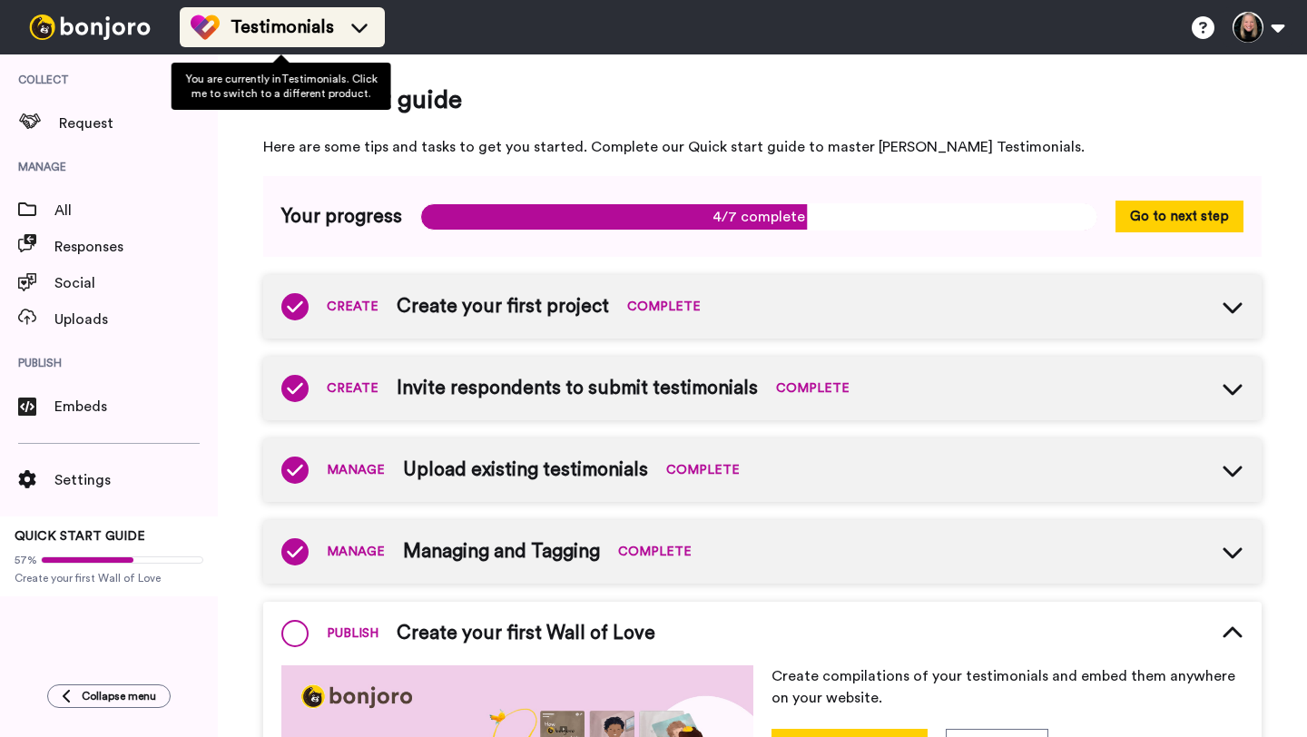
click at [308, 32] on span "Testimonials" at bounding box center [282, 27] width 103 height 25
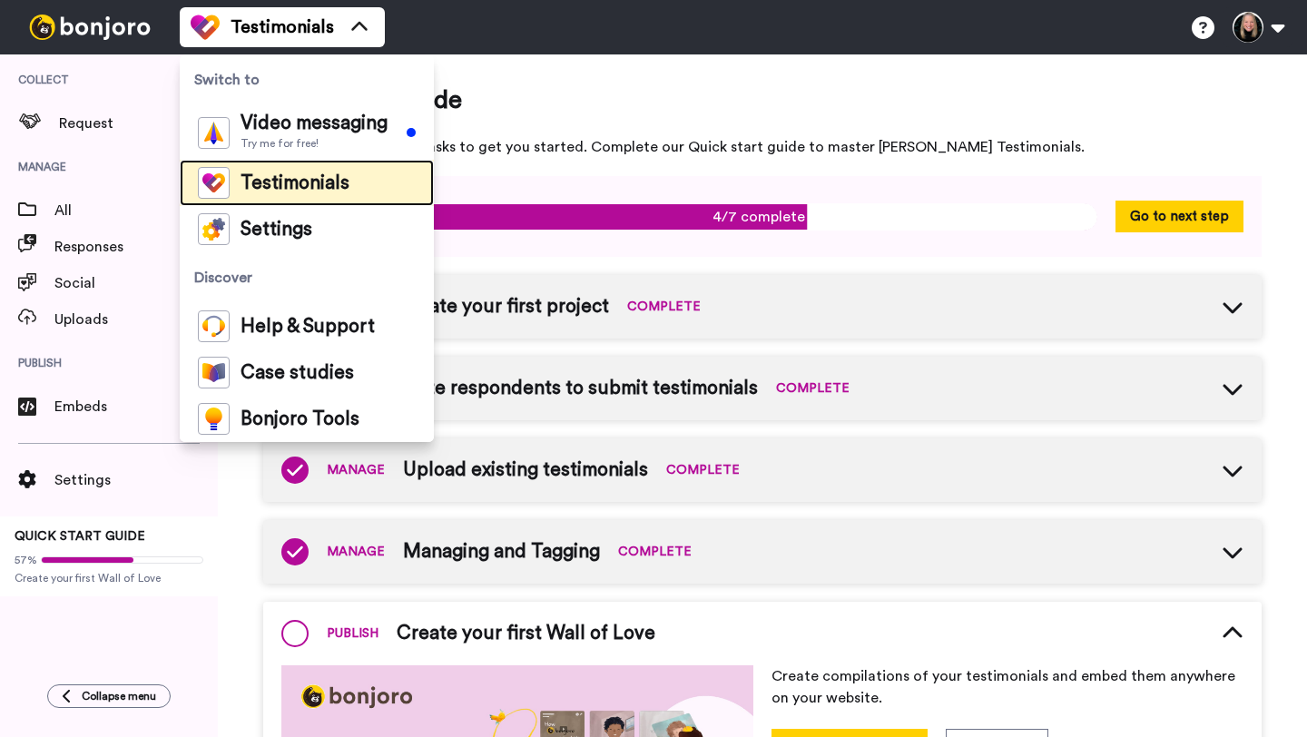
click at [253, 174] on span "Testimonials" at bounding box center [295, 183] width 109 height 18
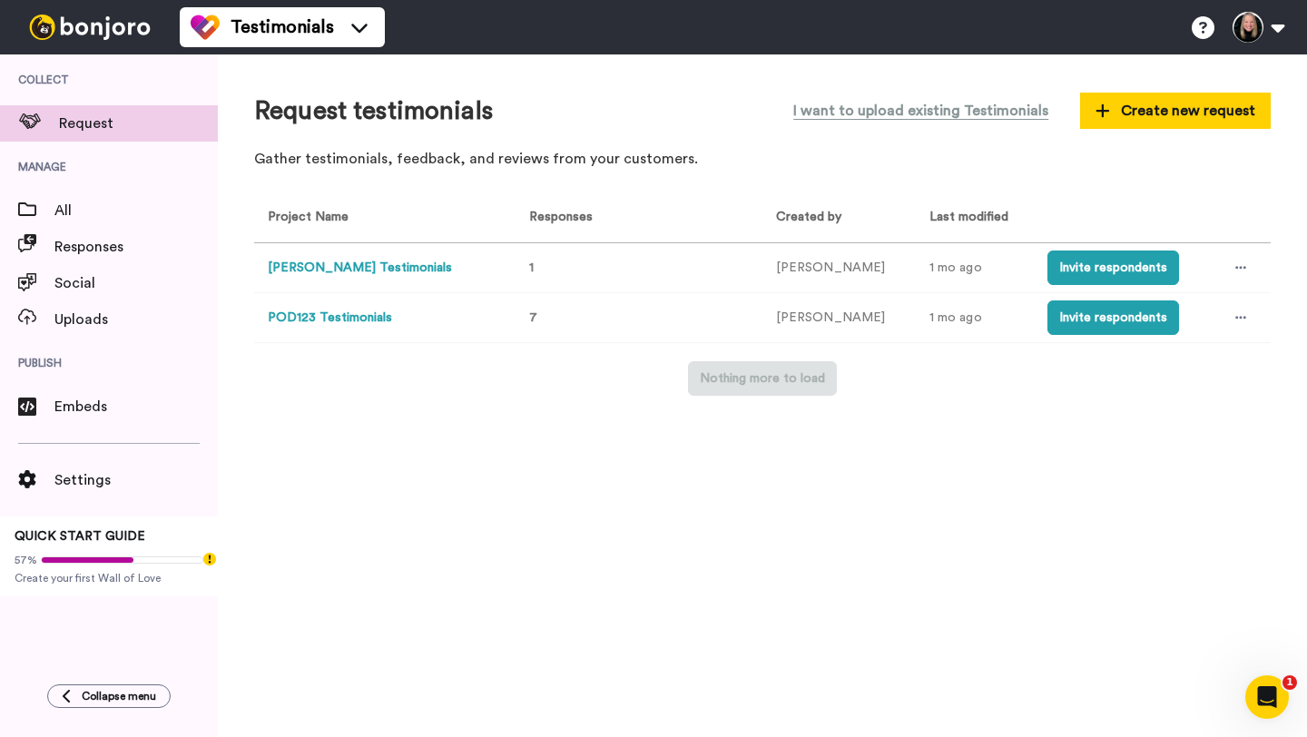
click at [354, 319] on button "POD123 Testimonials" at bounding box center [330, 318] width 124 height 19
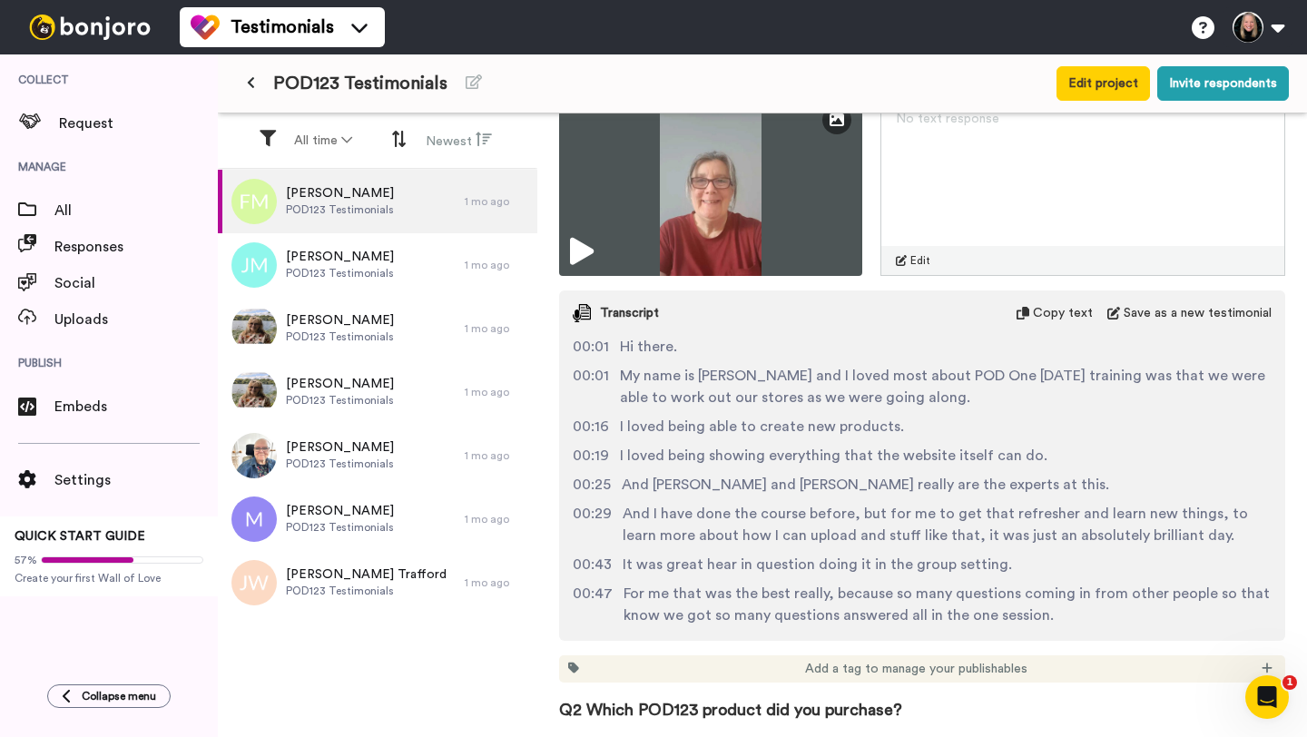
scroll to position [342, 0]
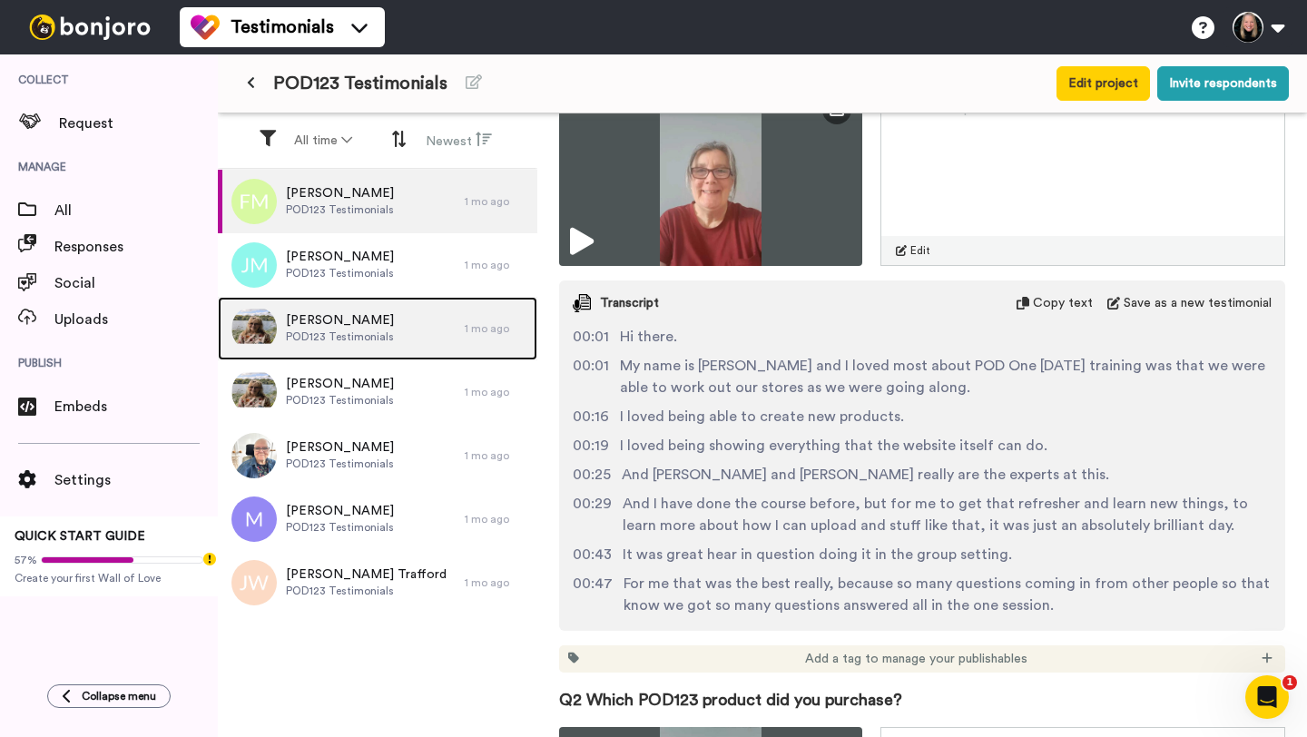
click at [357, 328] on span "Amanda" at bounding box center [340, 320] width 108 height 18
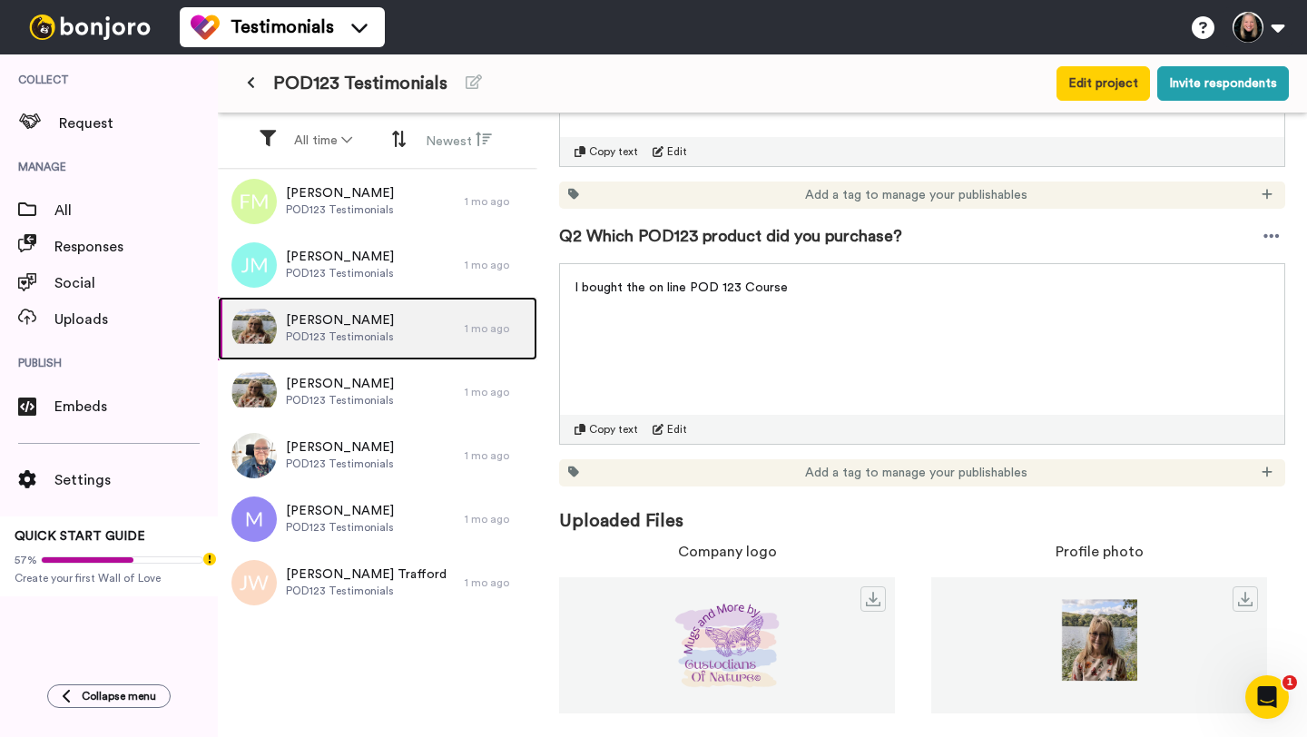
scroll to position [442, 0]
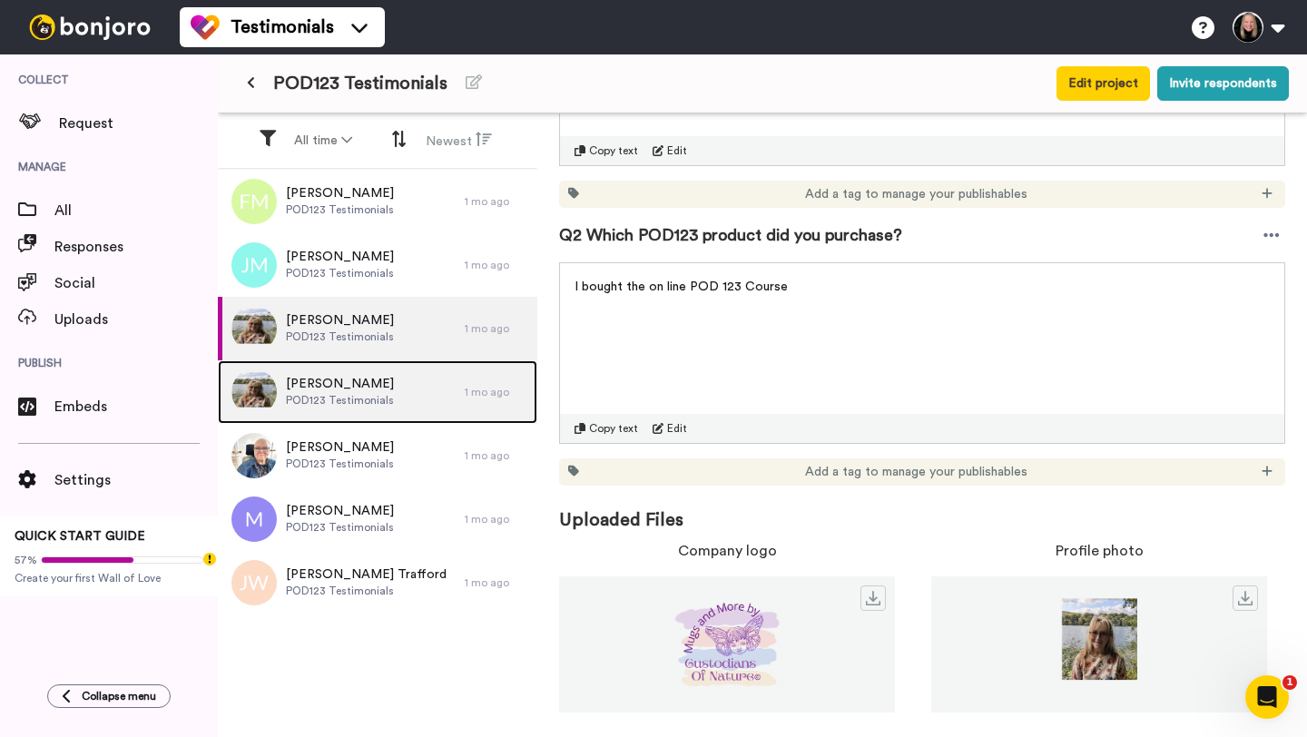
click at [310, 399] on span "POD123 Testimonials" at bounding box center [340, 400] width 108 height 15
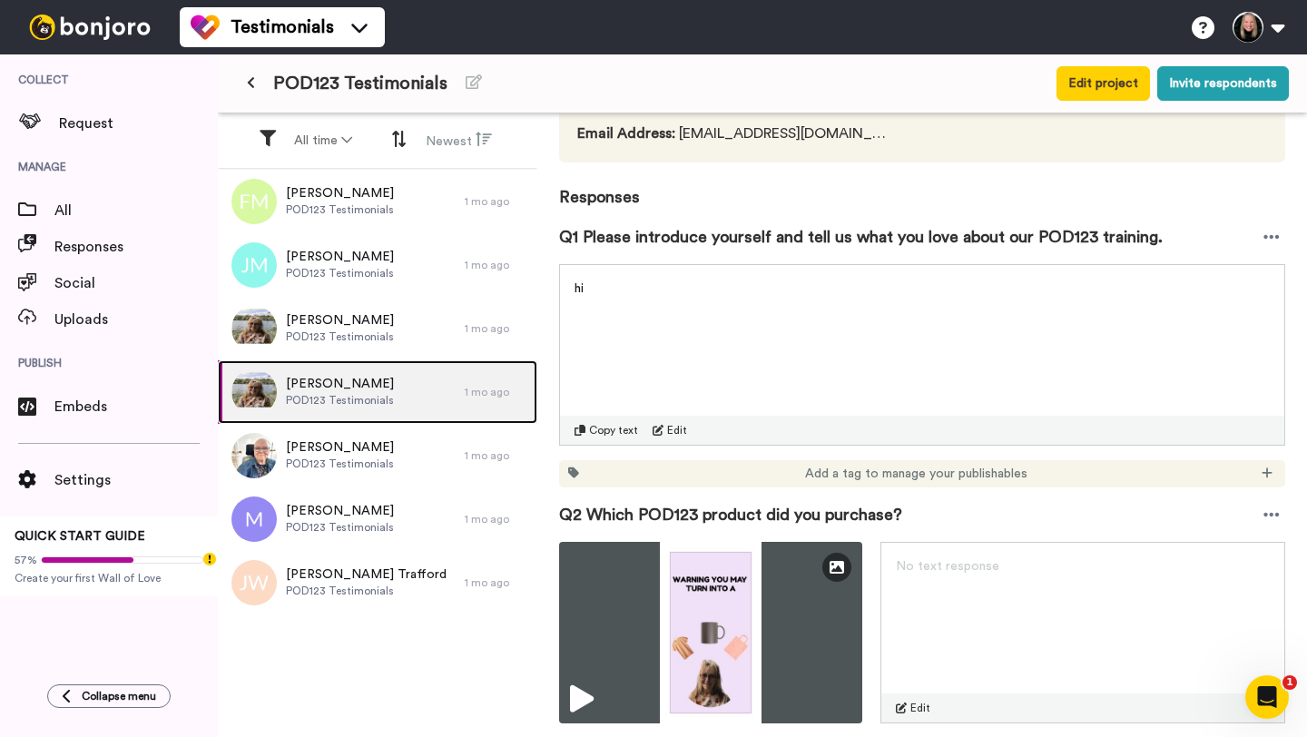
scroll to position [255, 0]
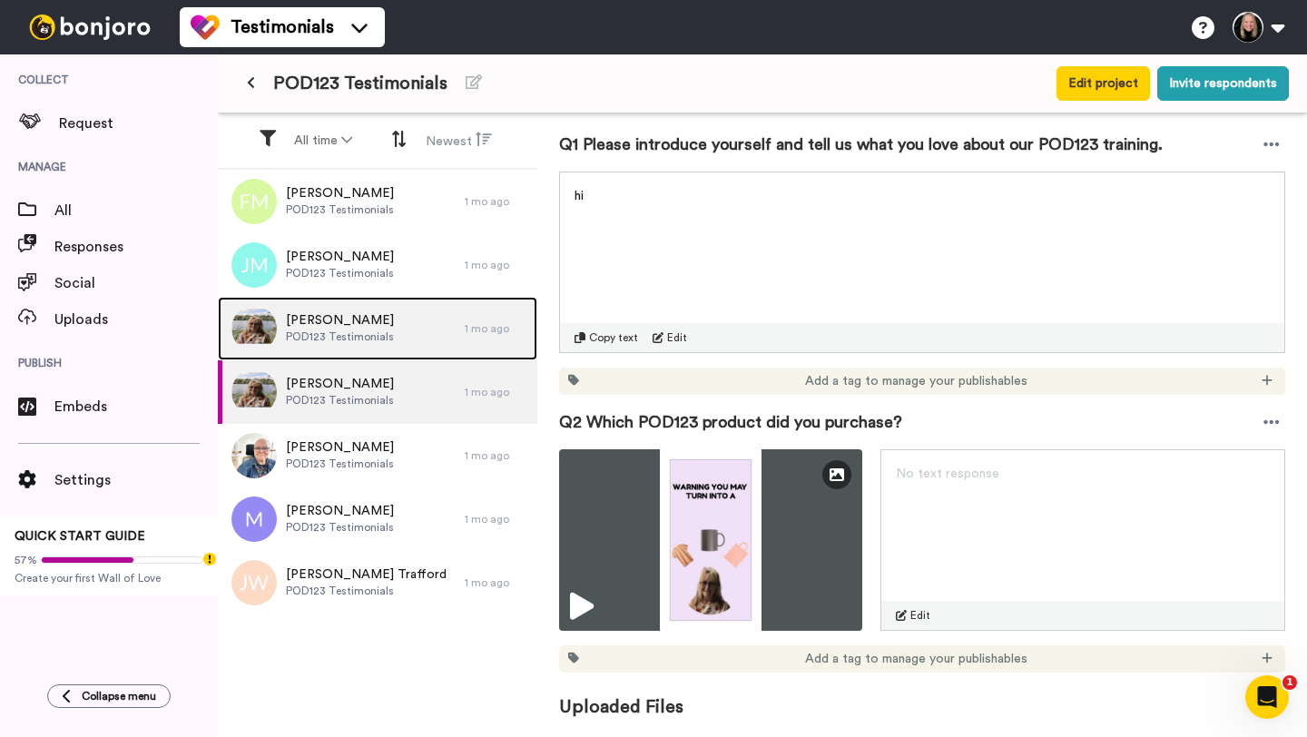
click at [403, 334] on div "Amanda POD123 Testimonials" at bounding box center [341, 329] width 247 height 64
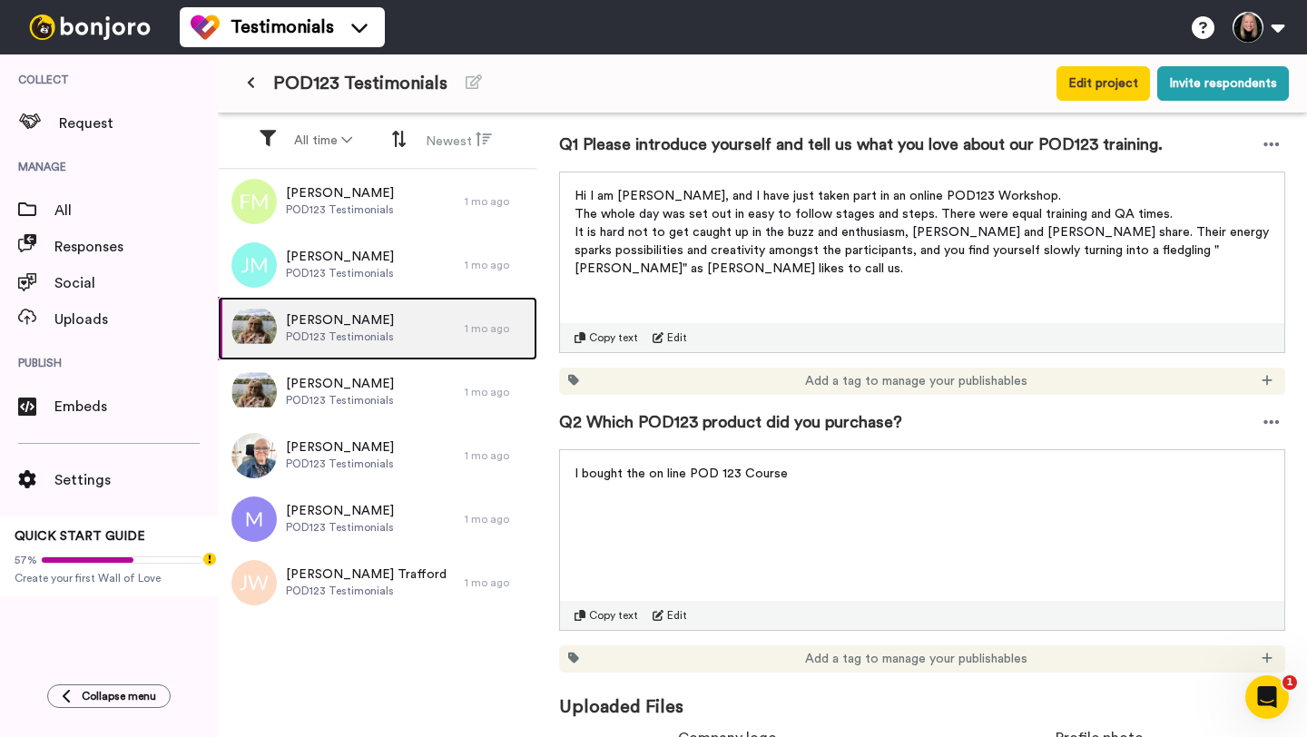
click at [394, 346] on div "Amanda POD123 Testimonials" at bounding box center [341, 329] width 247 height 64
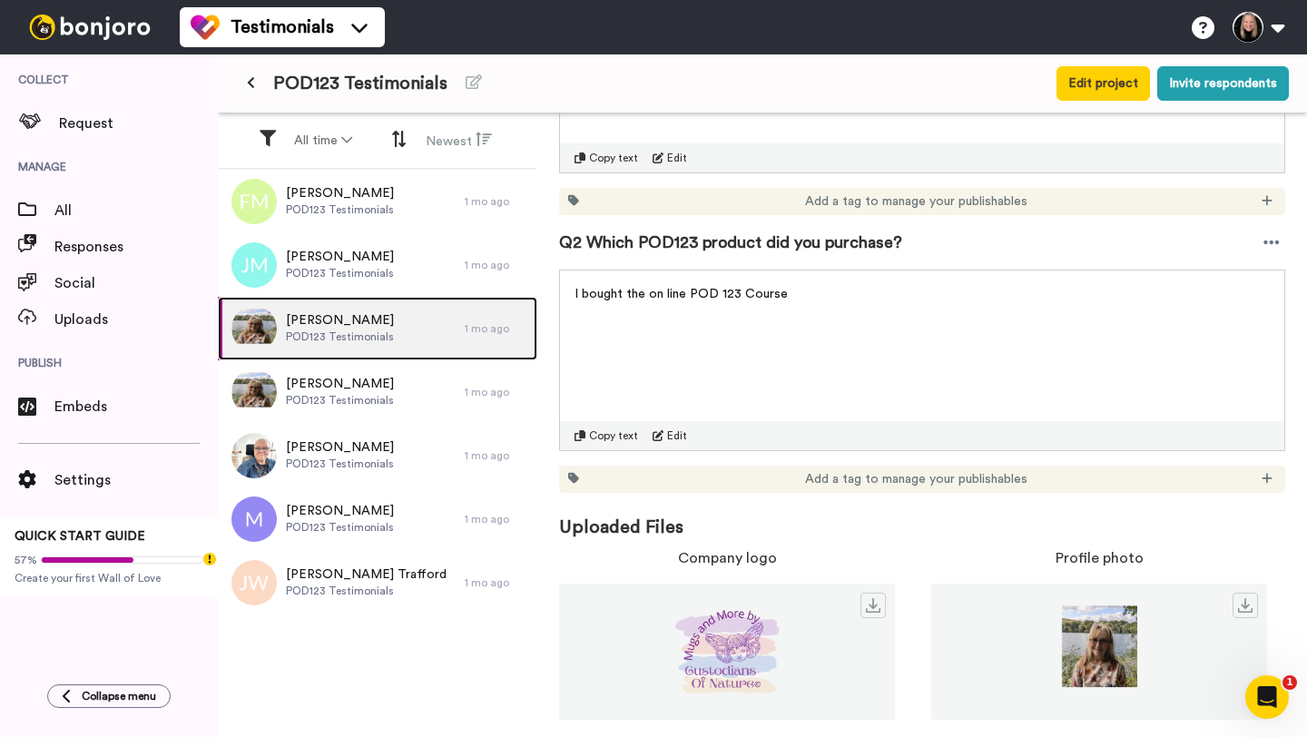
scroll to position [442, 0]
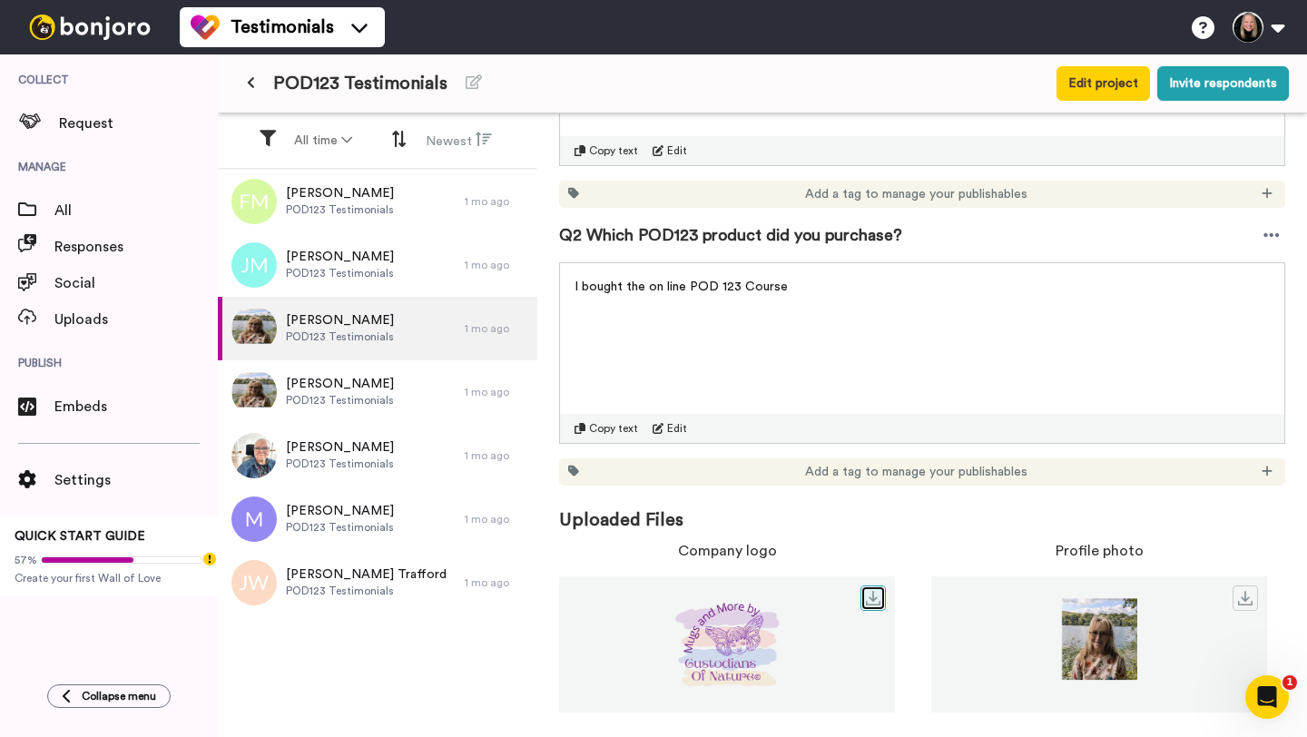
click at [865, 608] on link at bounding box center [873, 598] width 25 height 25
click at [875, 600] on icon at bounding box center [873, 598] width 15 height 15
click at [1250, 605] on link at bounding box center [1245, 598] width 25 height 25
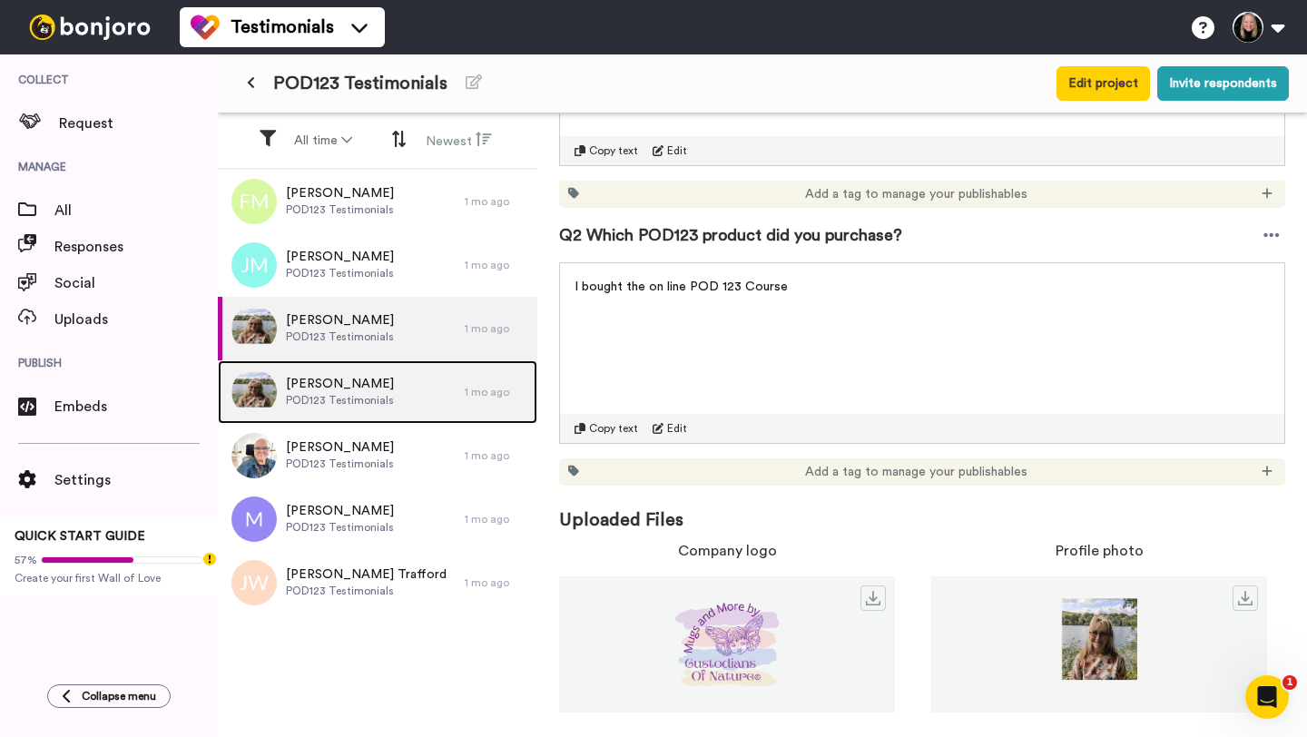
click at [353, 389] on span "Amanda" at bounding box center [340, 384] width 108 height 18
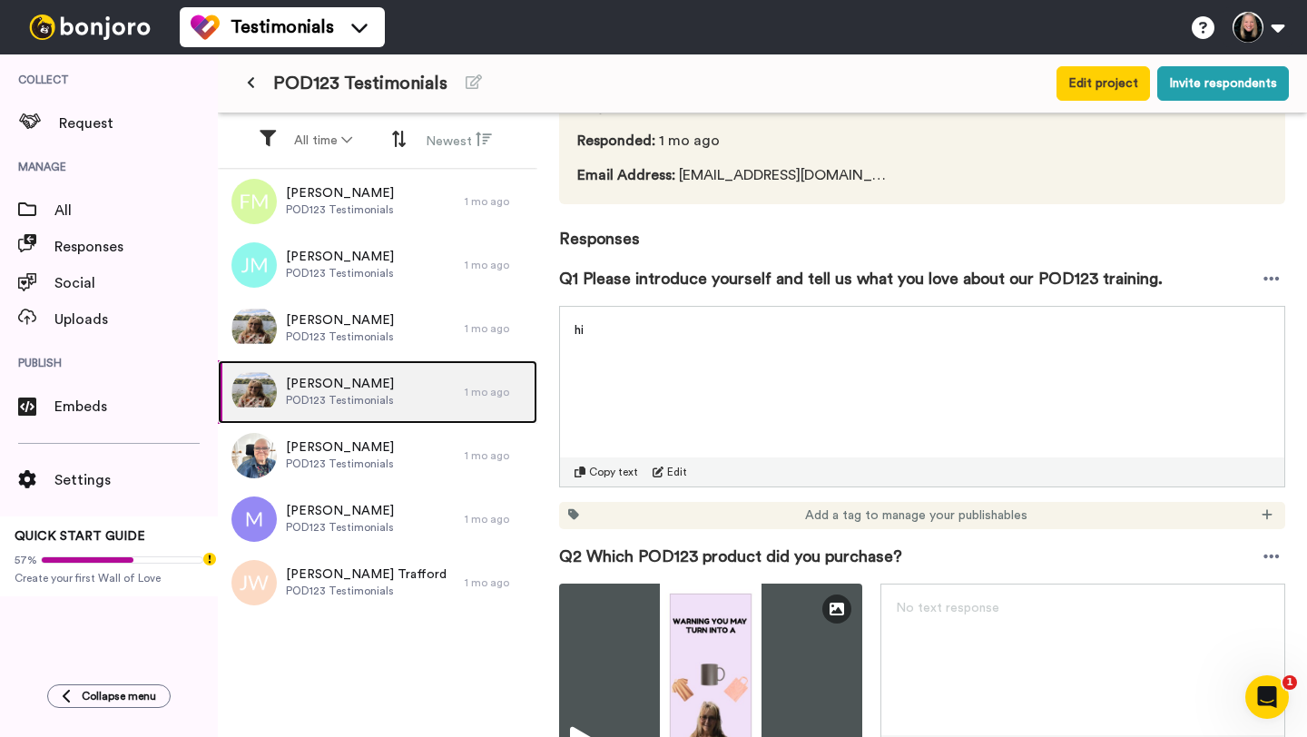
scroll to position [255, 0]
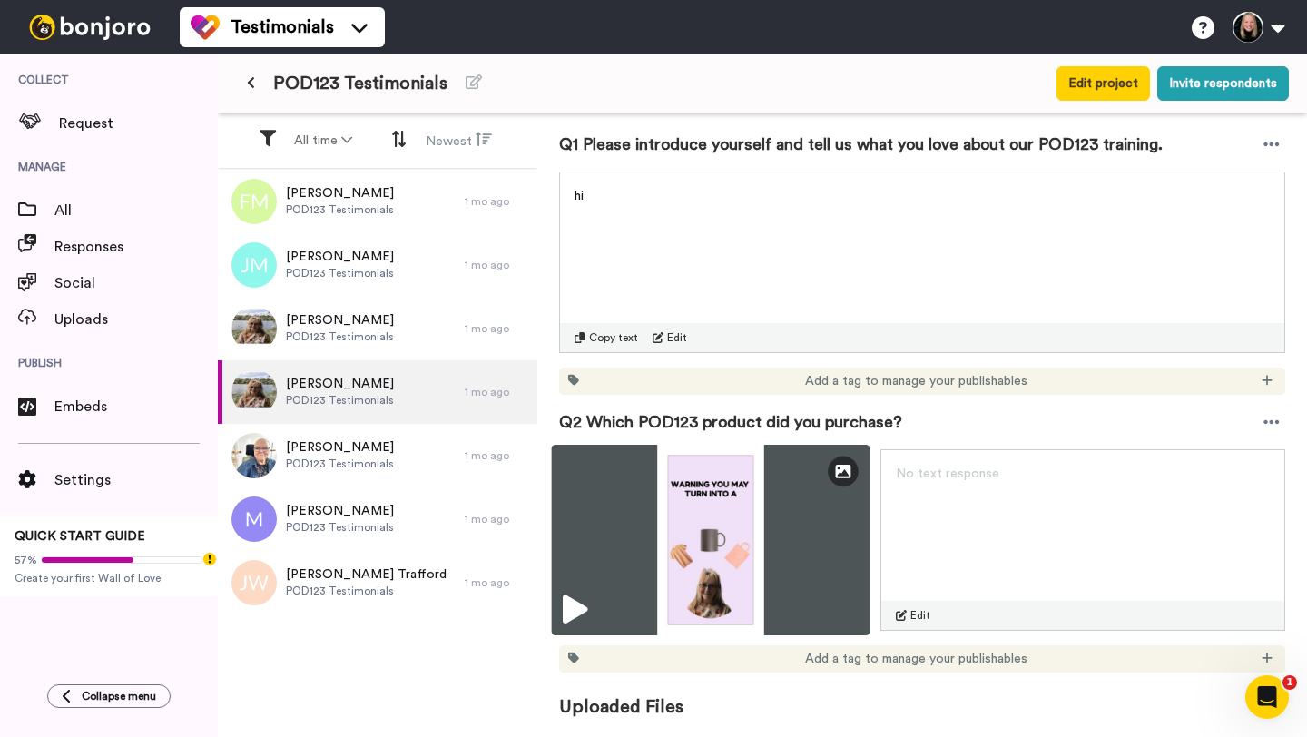
click at [576, 610] on icon at bounding box center [575, 609] width 25 height 29
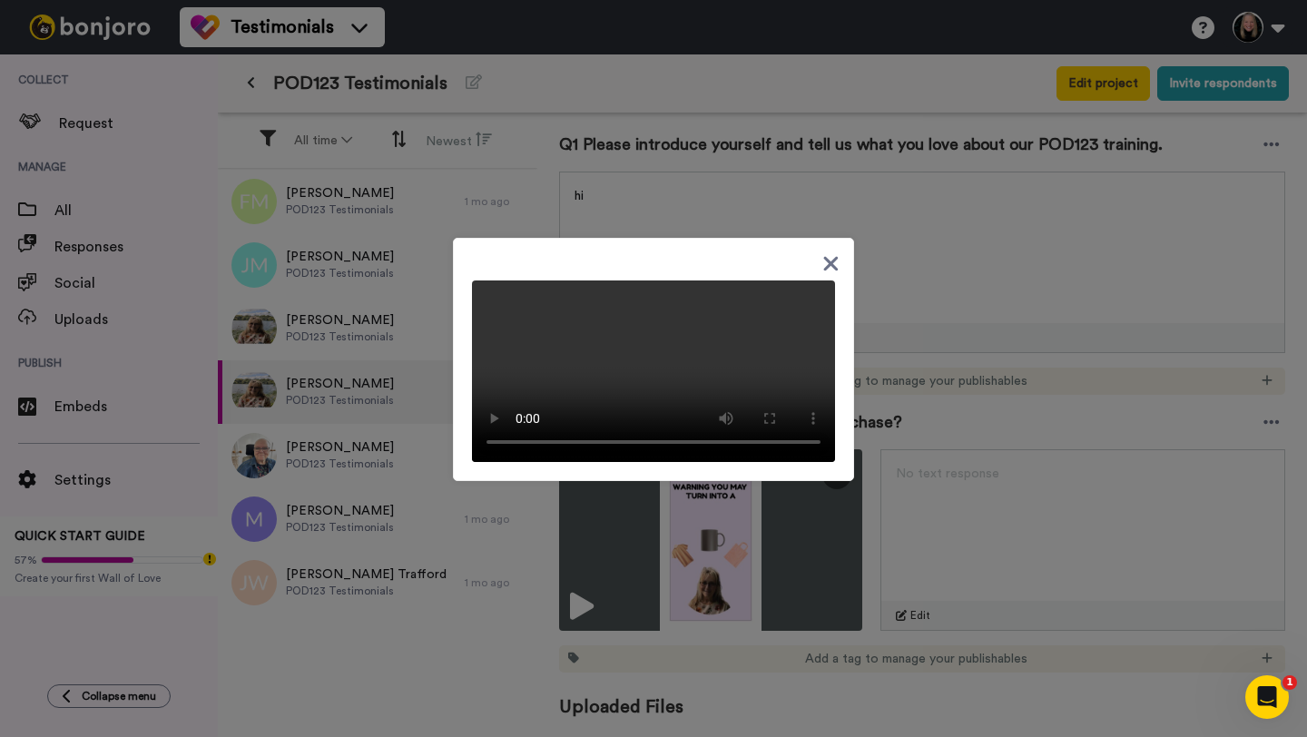
click at [829, 252] on icon at bounding box center [830, 263] width 17 height 23
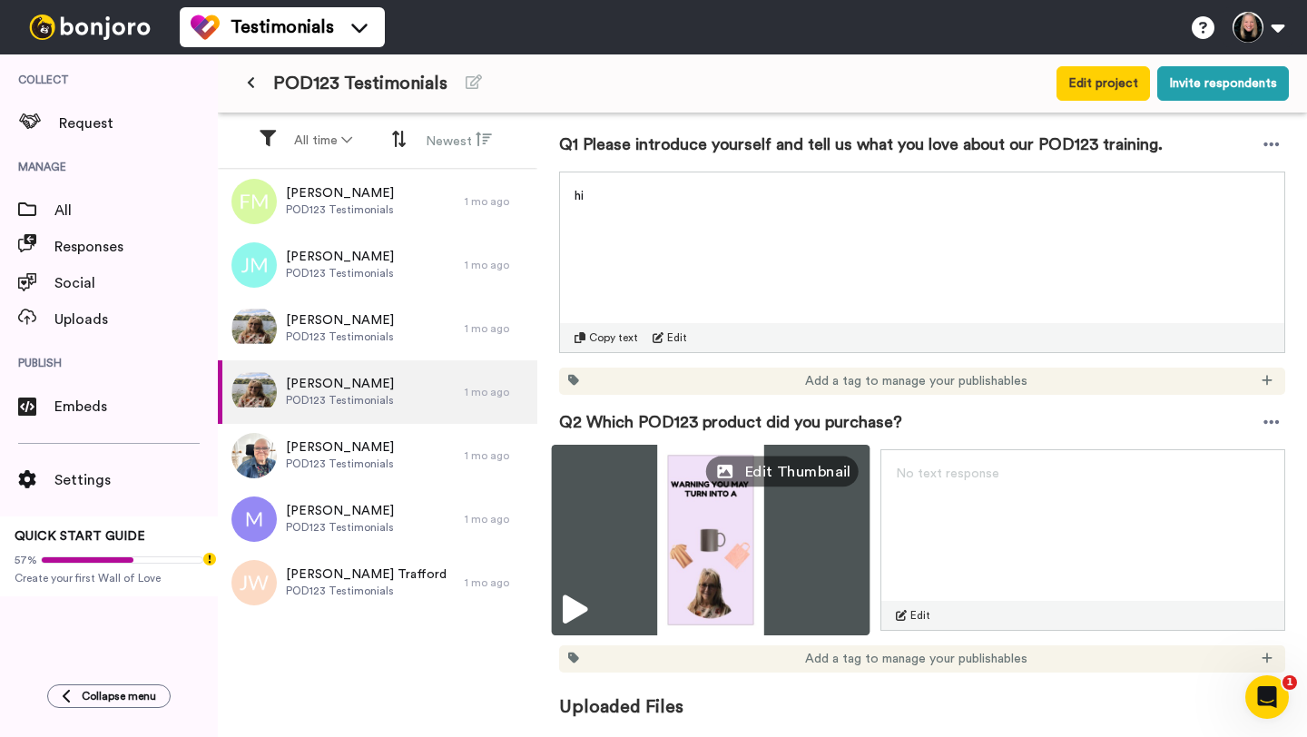
click at [831, 472] on span "Edit Thumbnail" at bounding box center [797, 471] width 107 height 23
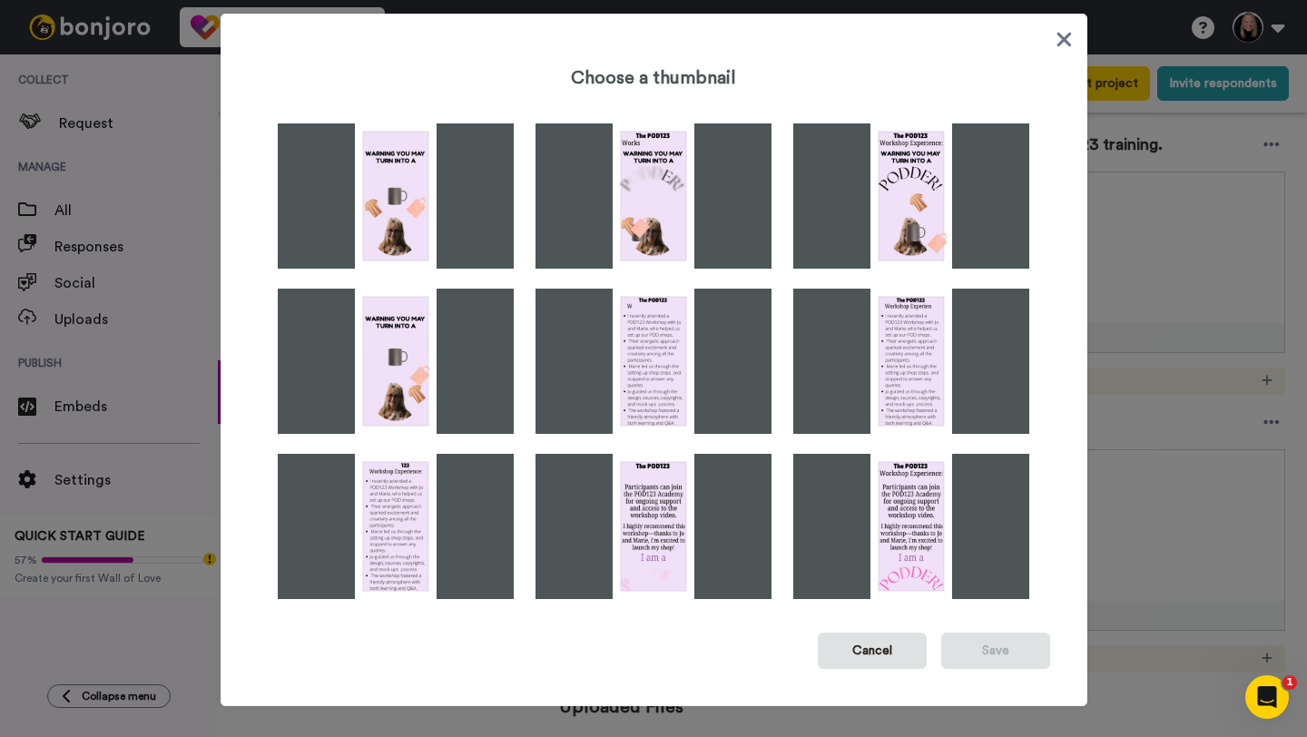
click at [1068, 48] on icon at bounding box center [1064, 39] width 17 height 23
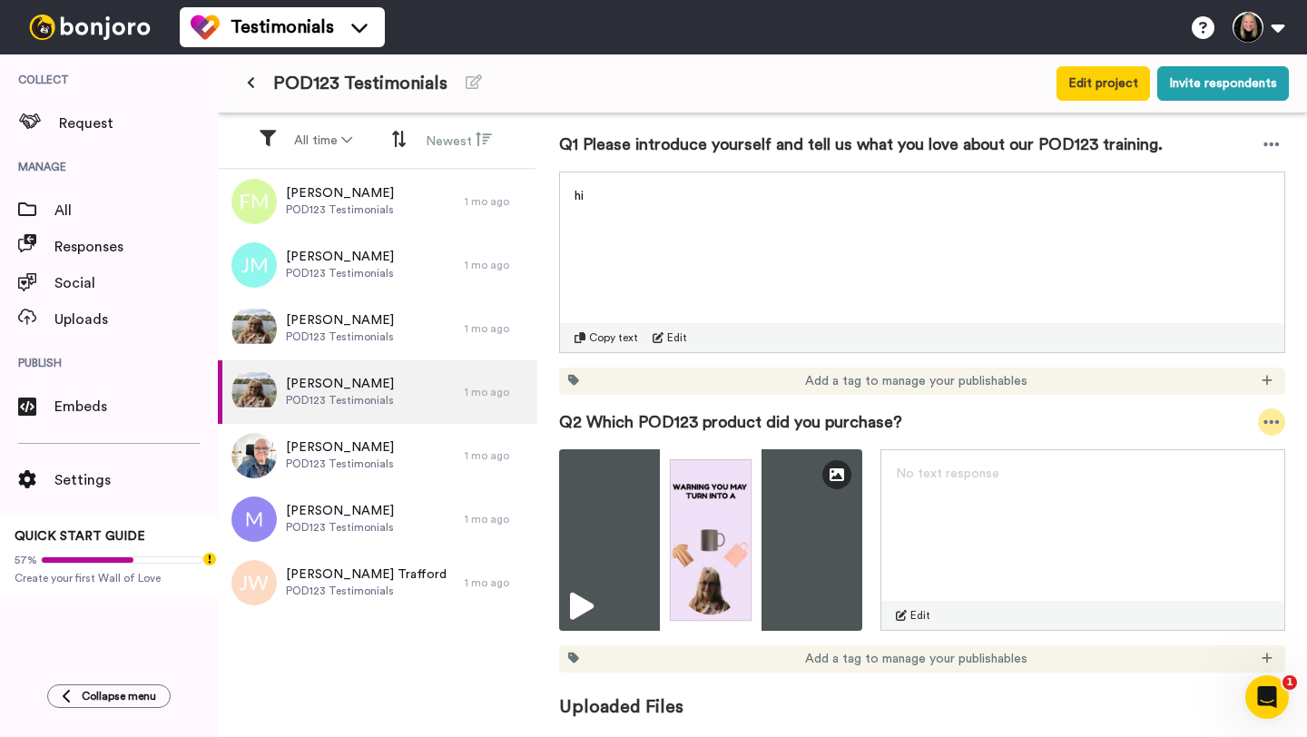
click at [1278, 425] on icon at bounding box center [1272, 422] width 16 height 18
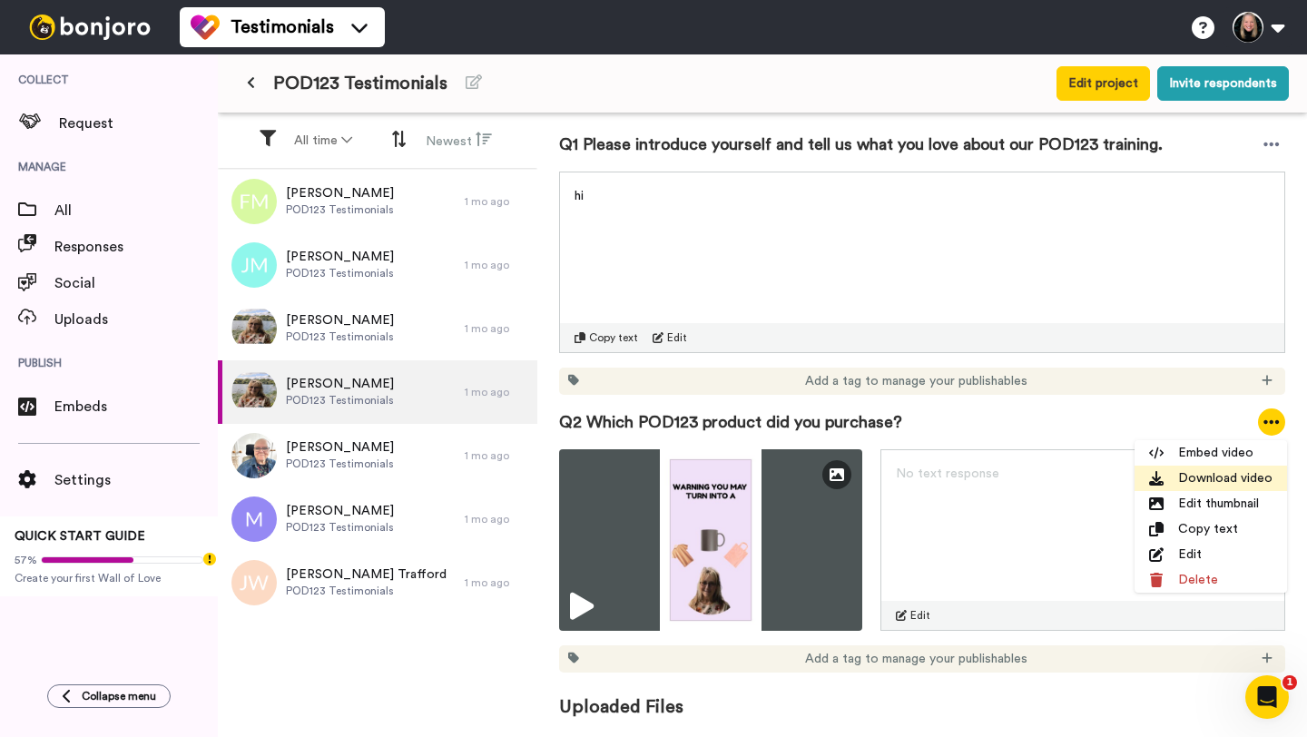
click at [1225, 477] on li "Download video" at bounding box center [1211, 478] width 153 height 25
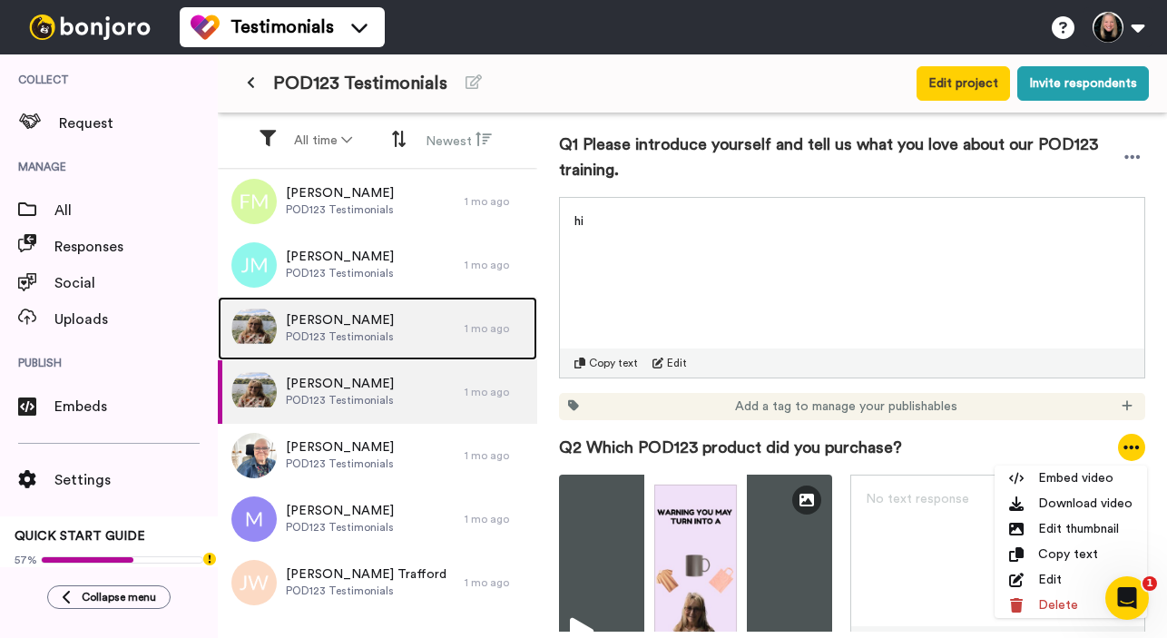
click at [389, 343] on div "Amanda POD123 Testimonials" at bounding box center [341, 329] width 247 height 64
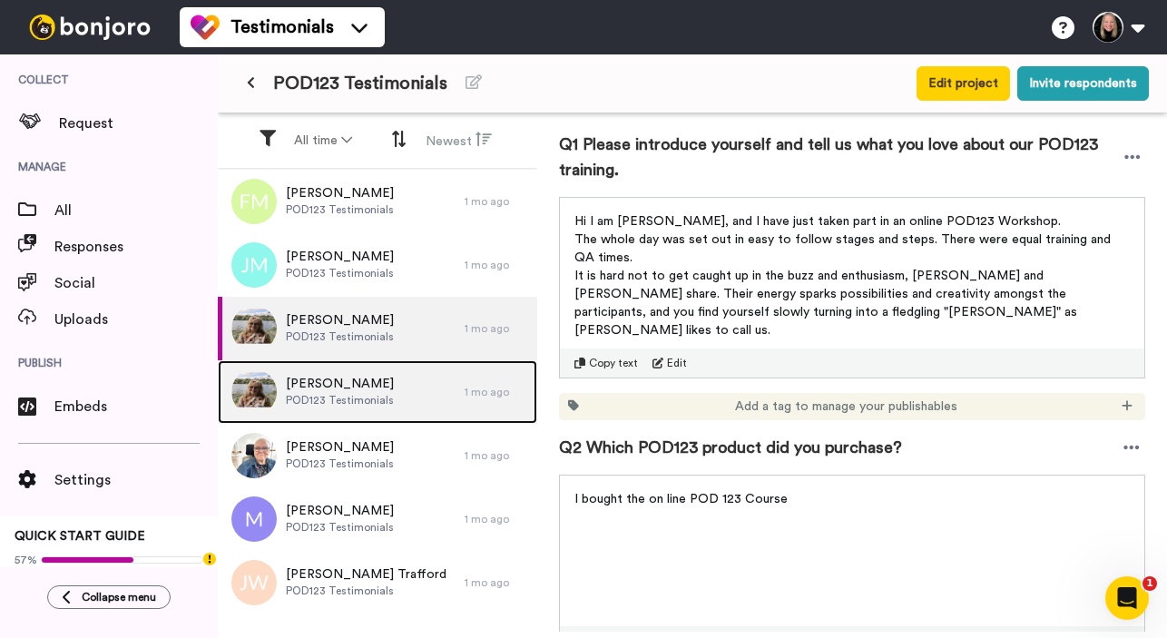
click at [369, 415] on div "Amanda POD123 Testimonials" at bounding box center [341, 392] width 247 height 64
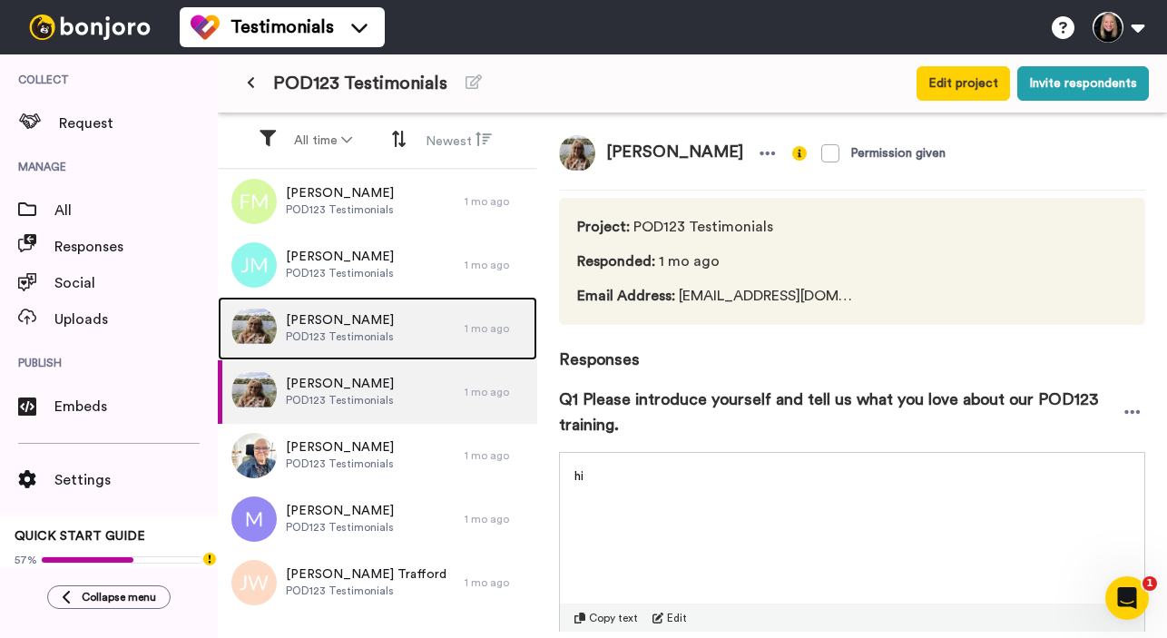
click at [373, 339] on span "POD123 Testimonials" at bounding box center [340, 337] width 108 height 15
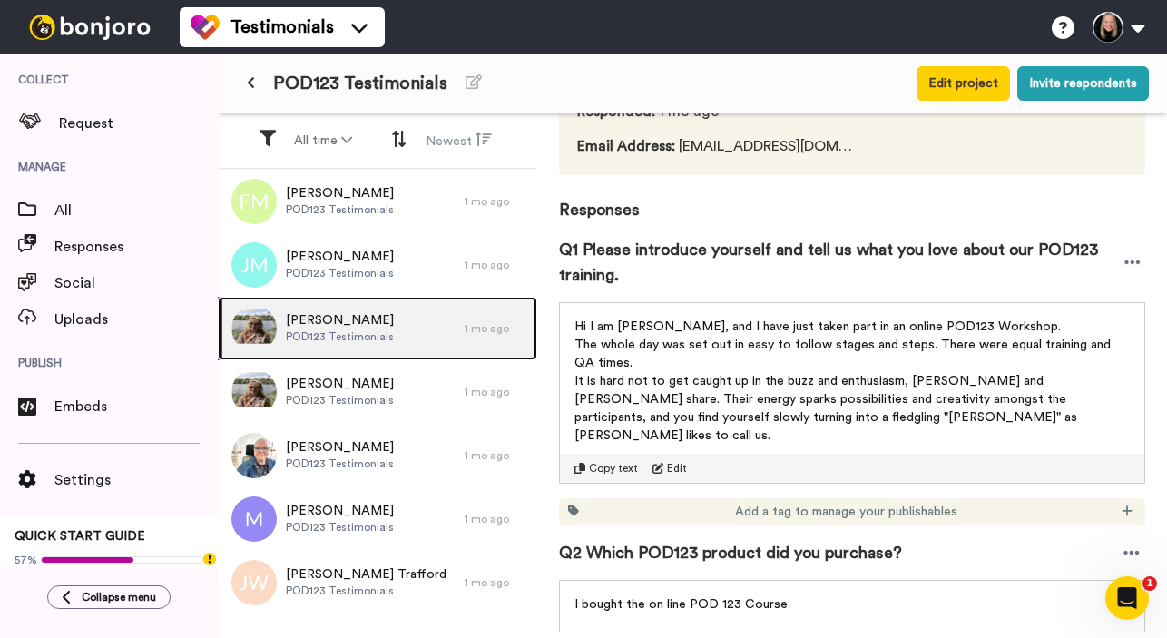
scroll to position [147, 0]
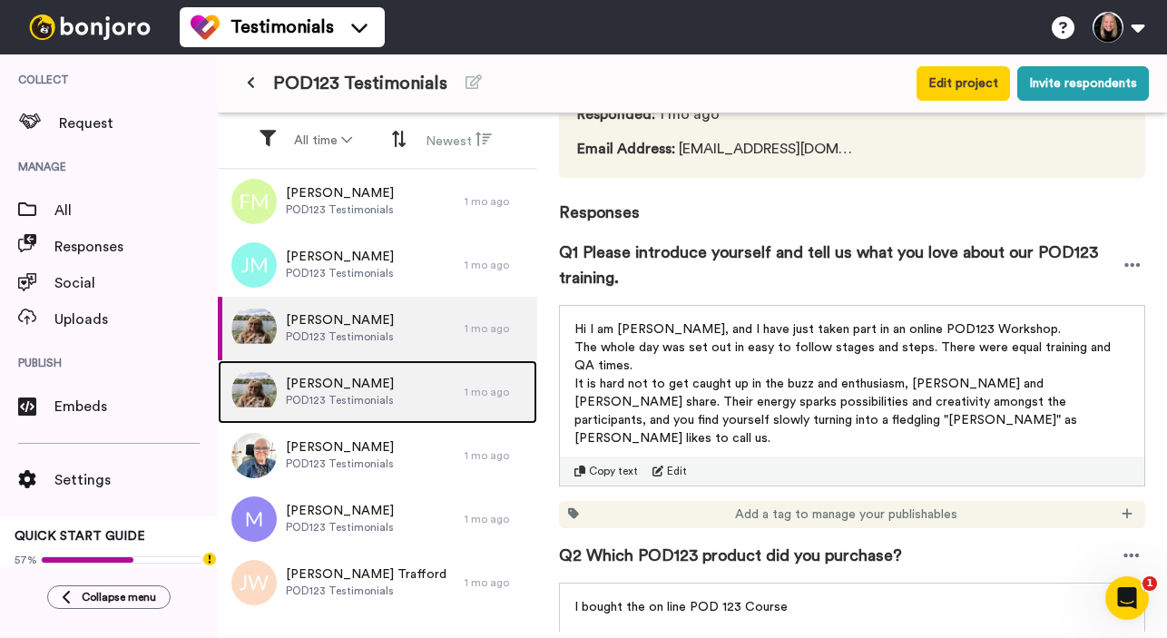
click at [349, 399] on span "POD123 Testimonials" at bounding box center [340, 400] width 108 height 15
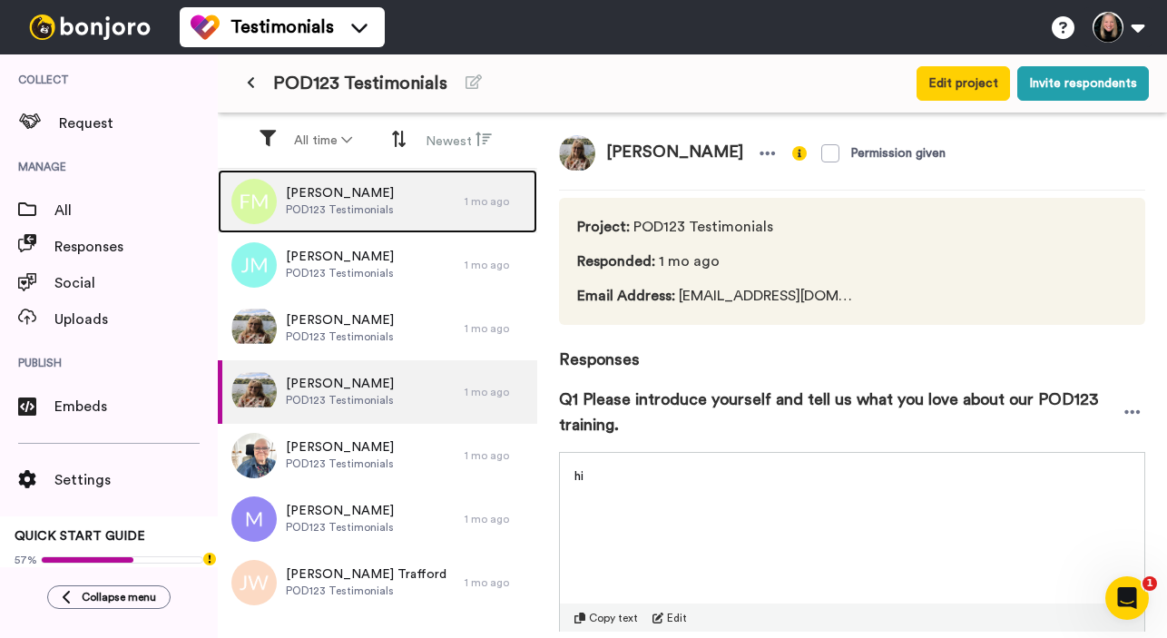
click at [327, 219] on div "Fiona Myles POD123 Testimonials" at bounding box center [341, 202] width 247 height 64
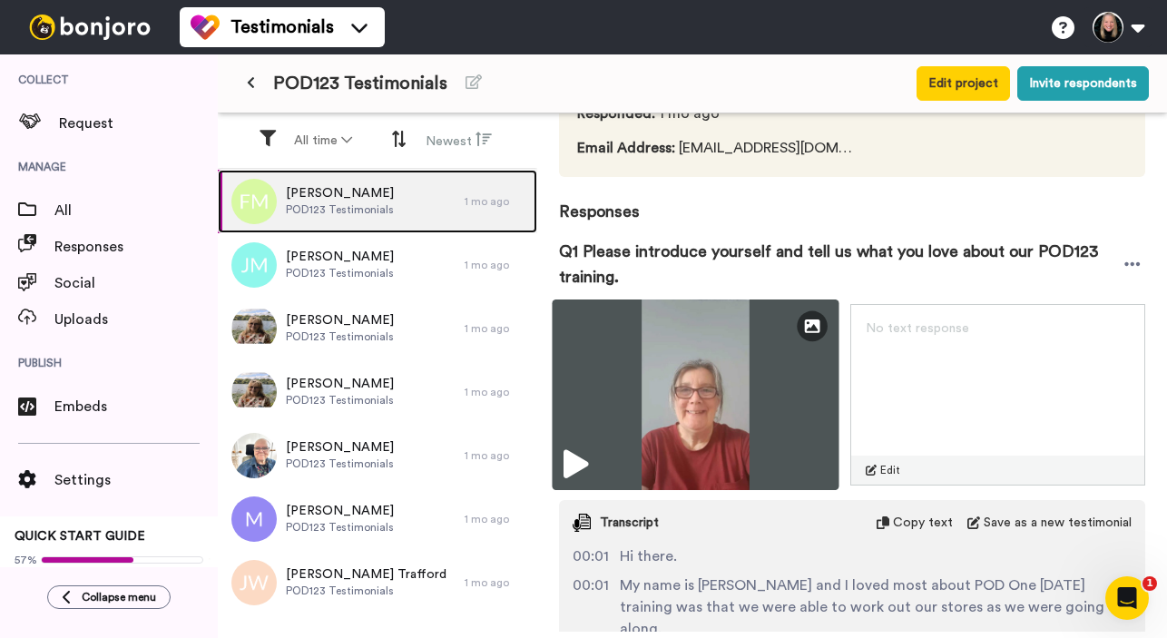
scroll to position [163, 0]
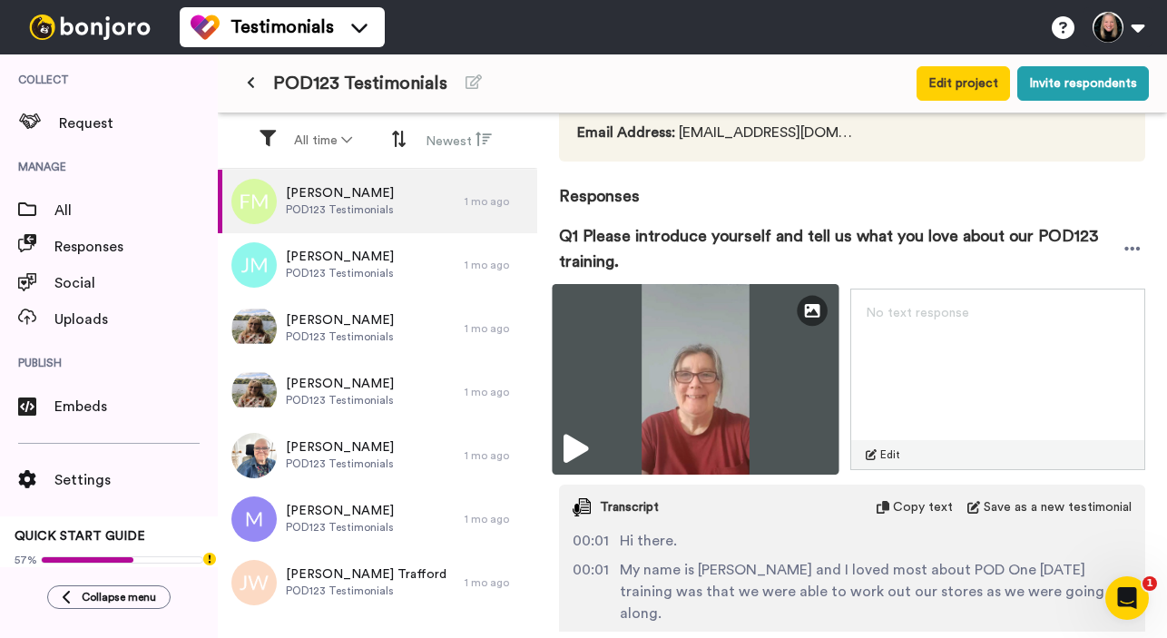
click at [580, 450] on icon at bounding box center [576, 449] width 25 height 29
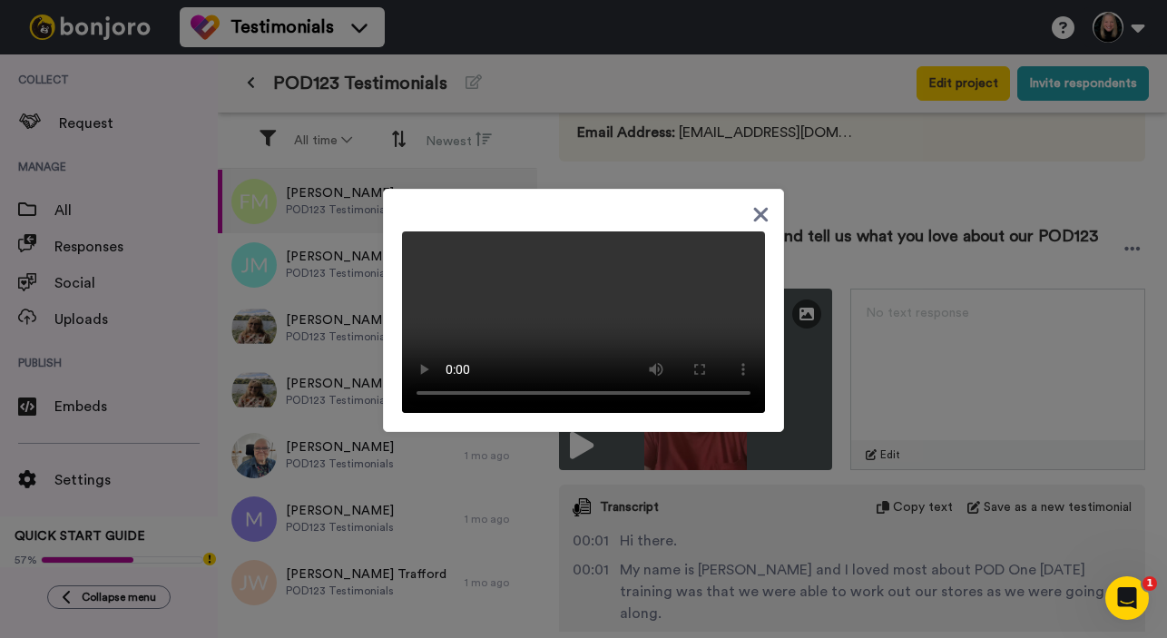
click at [478, 339] on video at bounding box center [583, 322] width 363 height 182
click at [759, 209] on icon at bounding box center [761, 214] width 17 height 23
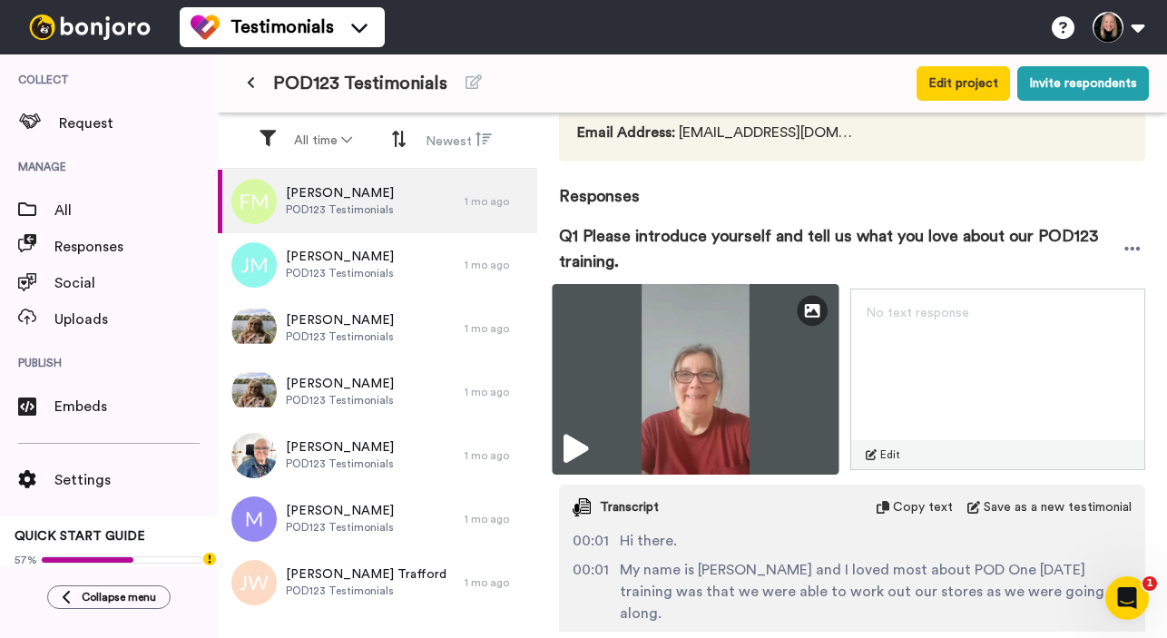
click at [686, 369] on img at bounding box center [696, 379] width 288 height 191
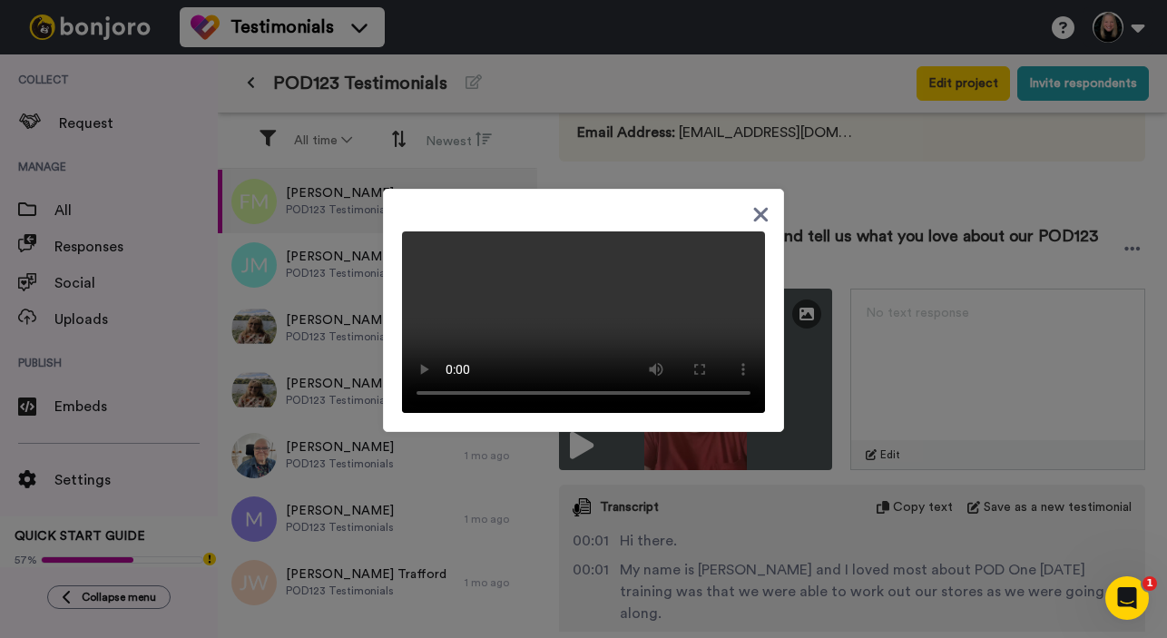
click at [762, 215] on icon at bounding box center [761, 214] width 15 height 15
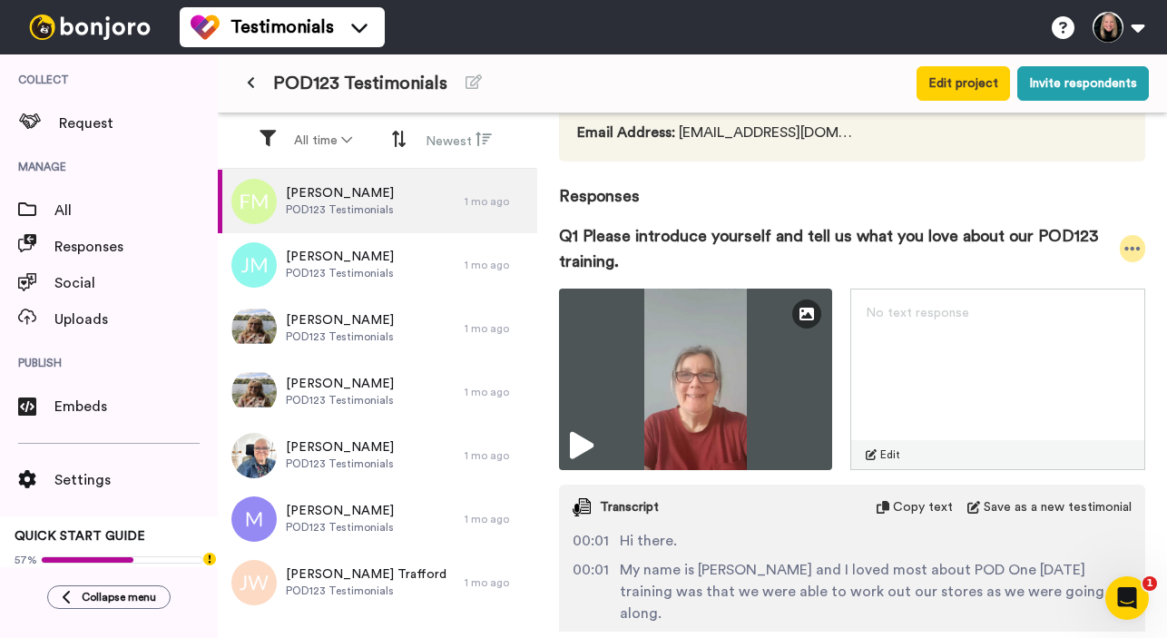
click at [1135, 246] on icon at bounding box center [1133, 249] width 16 height 18
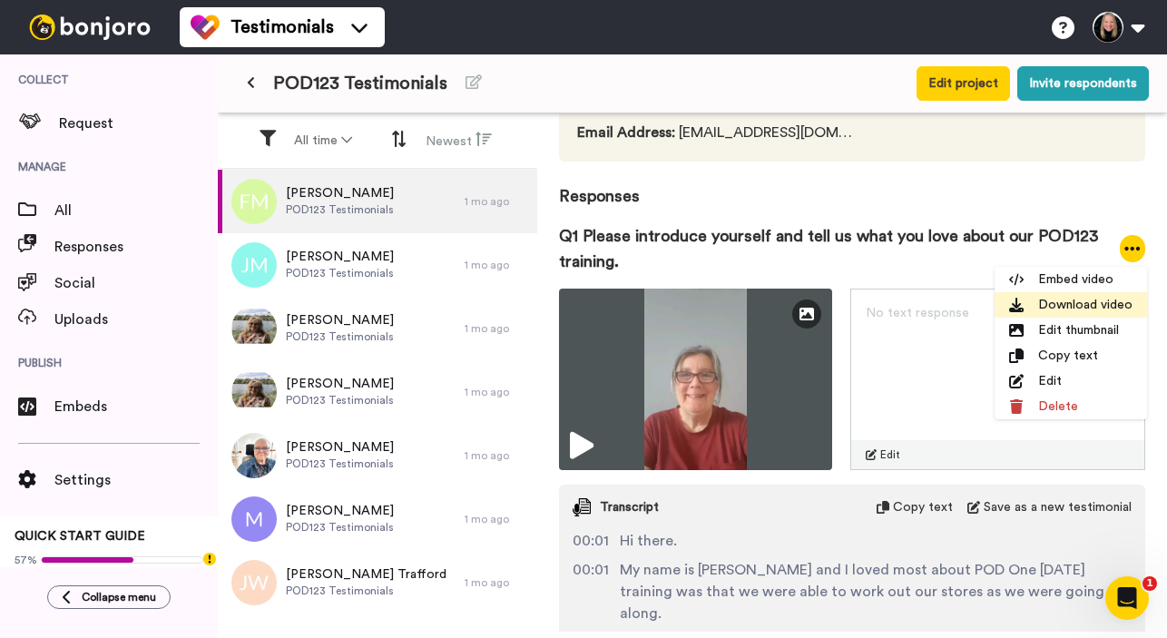
click at [1082, 299] on li "Download video" at bounding box center [1071, 304] width 153 height 25
